Goal: Navigation & Orientation: Find specific page/section

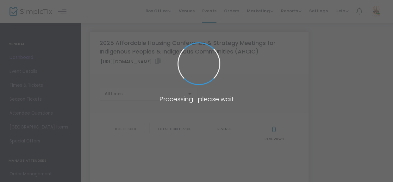
type input "[URL][DOMAIN_NAME]"
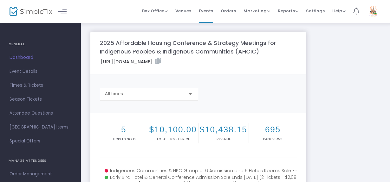
click at [11, 56] on span "Dashboard" at bounding box center [41, 58] width 62 height 8
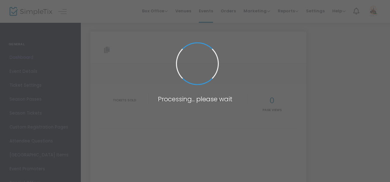
type input "[URL][DOMAIN_NAME]"
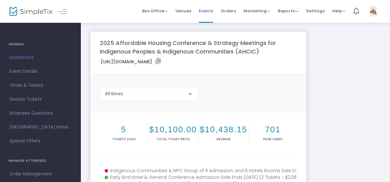
click at [213, 11] on span "Events" at bounding box center [206, 11] width 14 height 16
